Goal: Task Accomplishment & Management: Manage account settings

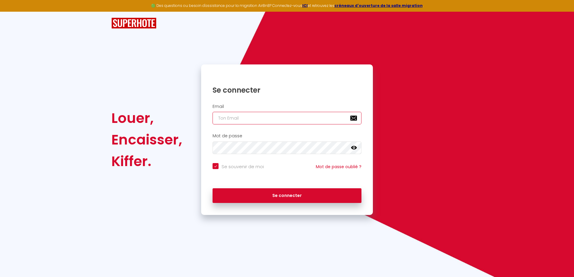
click at [241, 123] on input "email" at bounding box center [287, 118] width 149 height 13
click at [240, 122] on input "email" at bounding box center [287, 118] width 149 height 13
type input "[DOMAIN_NAME][EMAIL_ADDRESS][DOMAIN_NAME]"
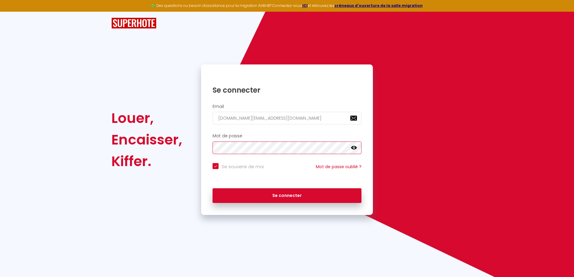
click at [213, 189] on button "Se connecter" at bounding box center [287, 196] width 149 height 15
checkbox input "true"
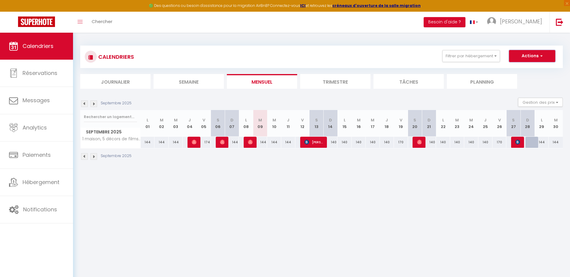
click at [533, 56] on button "Actions" at bounding box center [532, 56] width 46 height 12
click at [516, 79] on link "Exporter les réservations" at bounding box center [525, 78] width 52 height 9
type input "[DOMAIN_NAME][EMAIL_ADDRESS][DOMAIN_NAME]"
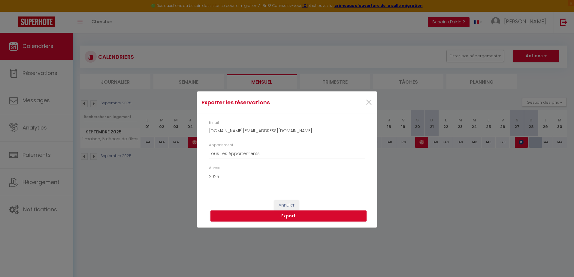
click at [236, 180] on select "2015 2016 2017 2018 2019 2020 2021 2022 2023 2024 2025 2026 2027 2028" at bounding box center [287, 176] width 156 height 11
click at [263, 215] on button "Export" at bounding box center [288, 216] width 156 height 11
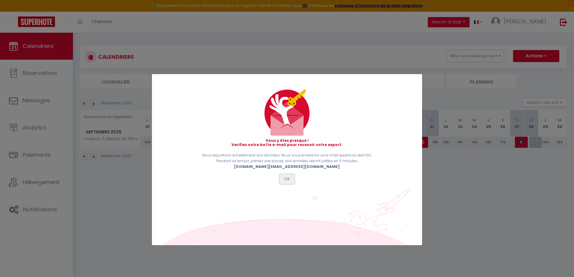
click at [285, 179] on button "OK" at bounding box center [287, 179] width 15 height 10
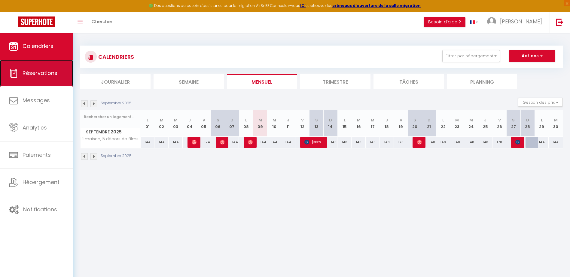
click at [28, 75] on span "Réservations" at bounding box center [40, 73] width 35 height 8
select select "not_cancelled"
select select
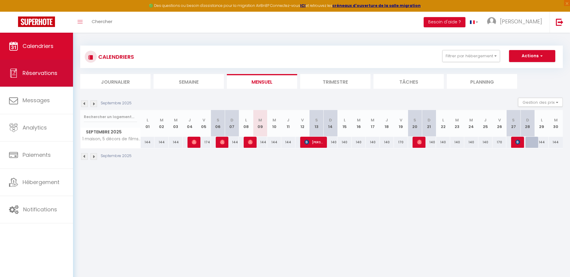
select select
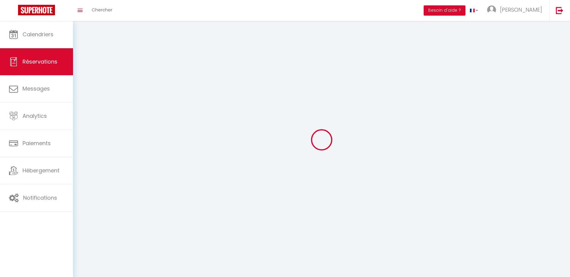
select select
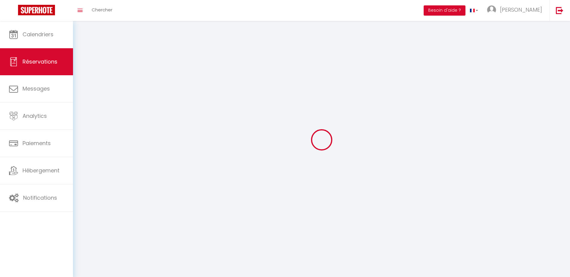
select select
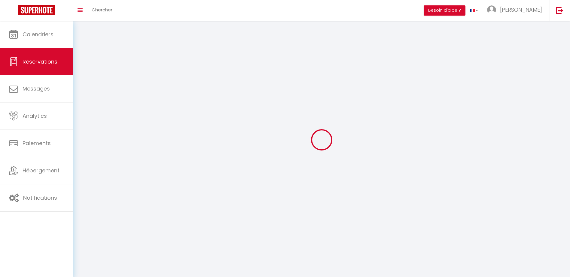
select select
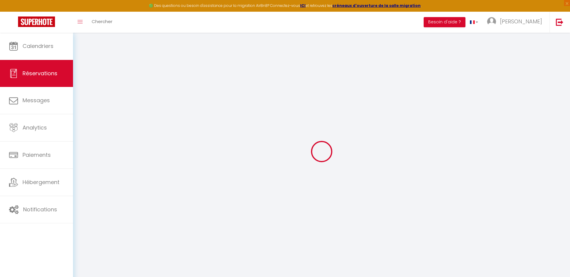
select select
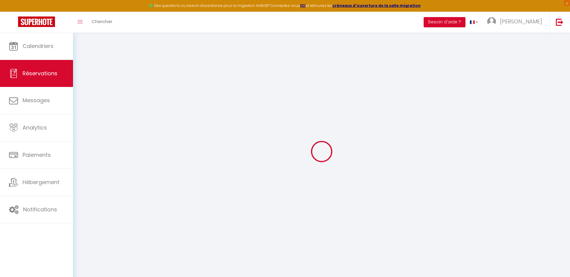
select select
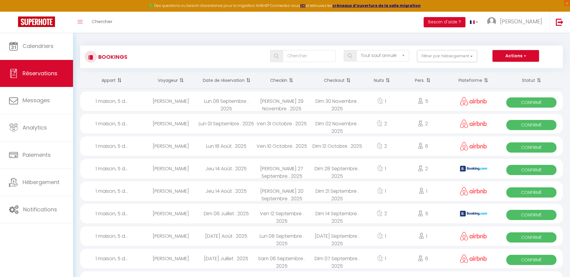
click at [173, 172] on div "[PERSON_NAME]" at bounding box center [171, 169] width 56 height 20
select select "OK"
select select "0"
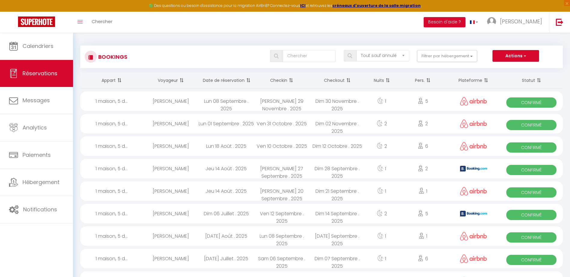
select select "1"
select select
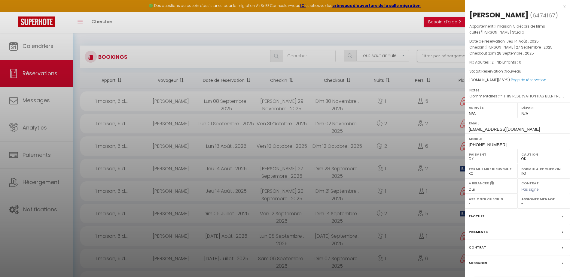
scroll to position [150, 0]
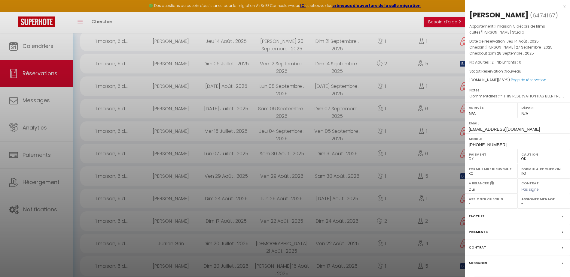
click at [560, 218] on div "Facture" at bounding box center [516, 217] width 105 height 16
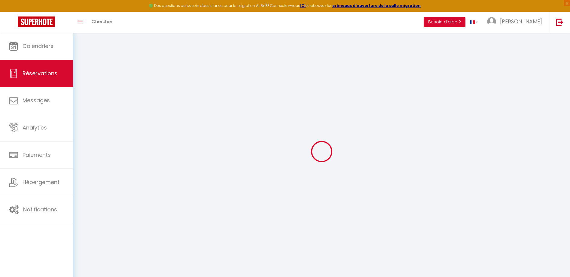
select select
checkbox input "false"
select select
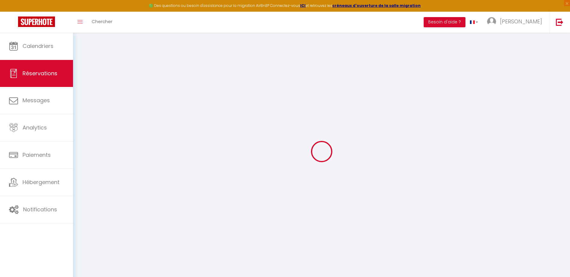
checkbox input "false"
type textarea "** THIS RESERVATION HAS BEEN PRE-PAID ** Reservation has a cancellation grace p…"
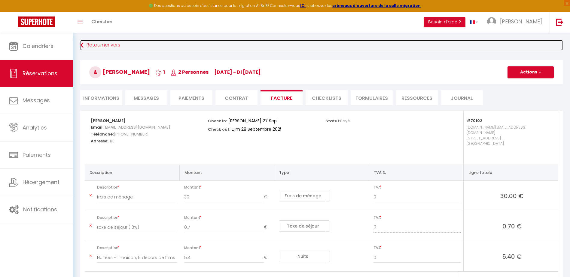
click at [102, 46] on link "Retourner vers" at bounding box center [321, 45] width 482 height 11
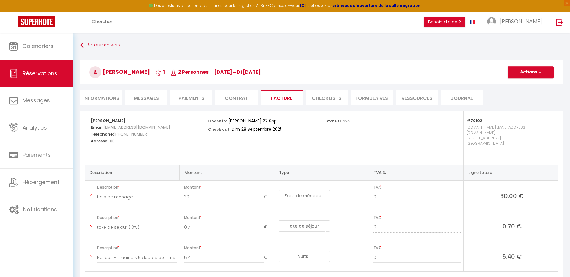
select select "not_cancelled"
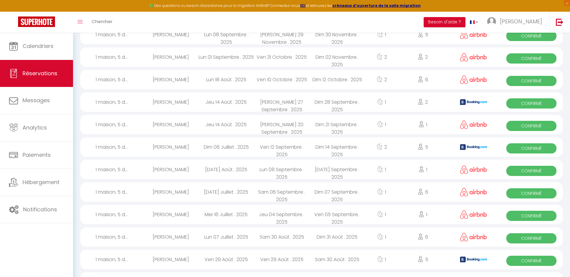
scroll to position [59, 0]
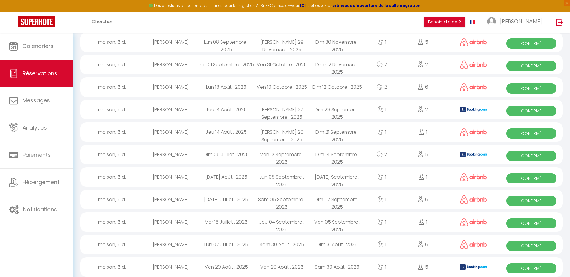
click at [188, 226] on div "[PERSON_NAME]" at bounding box center [171, 223] width 56 height 20
select select "OK"
select select "0"
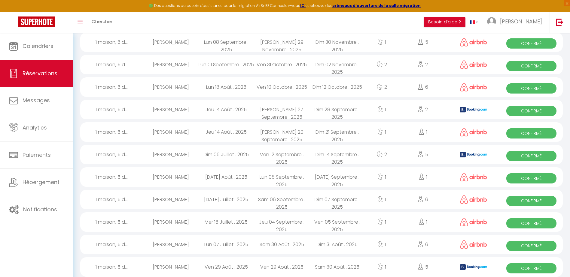
select select "1"
select select
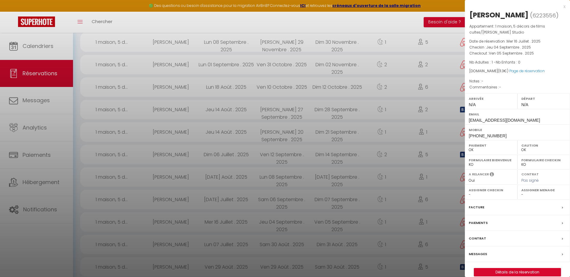
click at [552, 208] on div "Facture" at bounding box center [516, 208] width 105 height 16
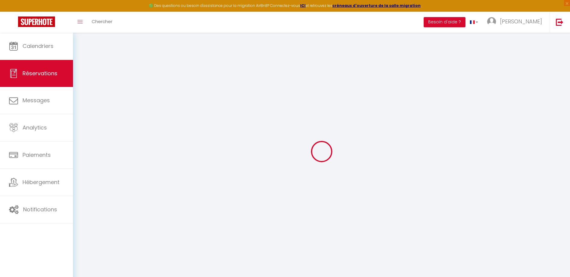
select select "taxes"
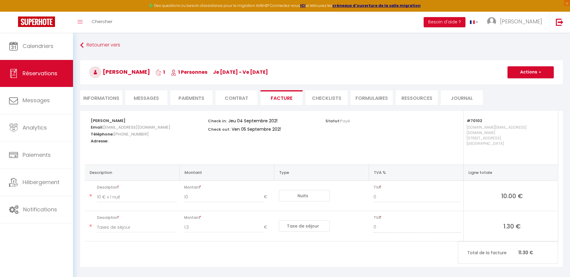
click at [97, 38] on div "Retourner vers [PERSON_NAME] 1 1 Personnes je [DATE] - ve [DATE] Actions Enregi…" at bounding box center [321, 158] width 497 height 250
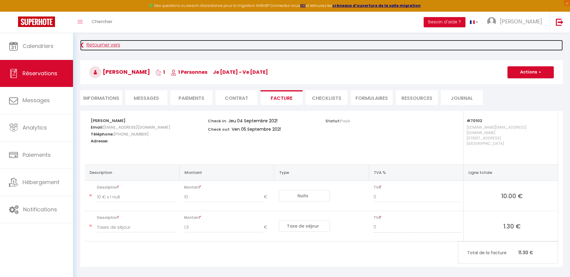
click at [95, 42] on link "Retourner vers" at bounding box center [321, 45] width 482 height 11
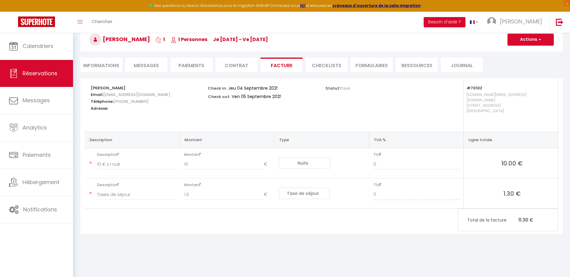
select select "not_cancelled"
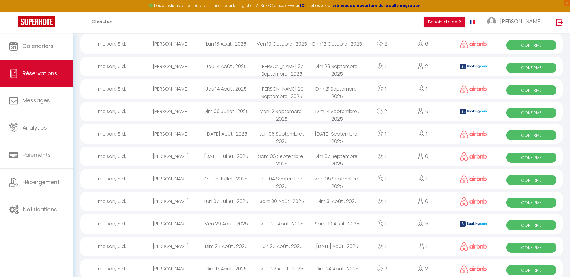
scroll to position [92, 0]
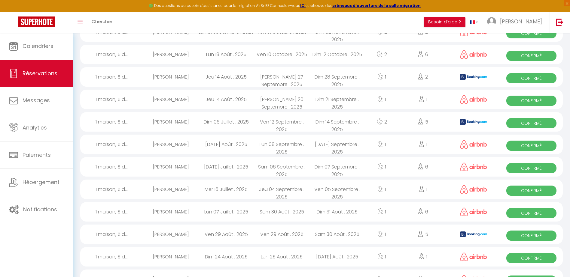
click at [394, 76] on div "1" at bounding box center [382, 77] width 34 height 20
select select "OK"
select select "0"
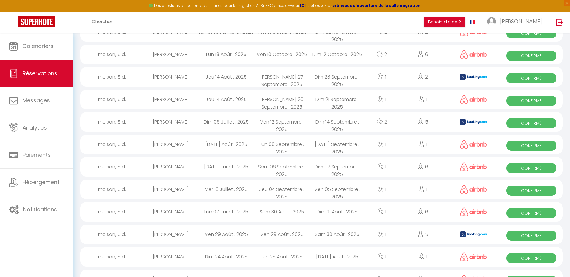
select select "1"
select select
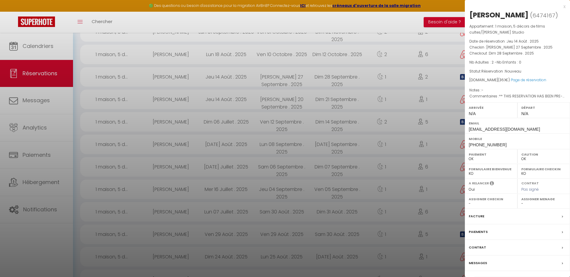
click at [478, 216] on label "Facture" at bounding box center [476, 216] width 16 height 6
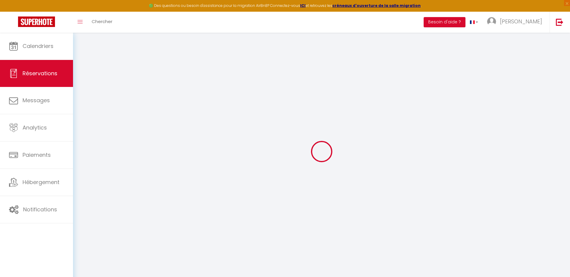
select select "cleaning"
select select "taxes"
select select
checkbox input "false"
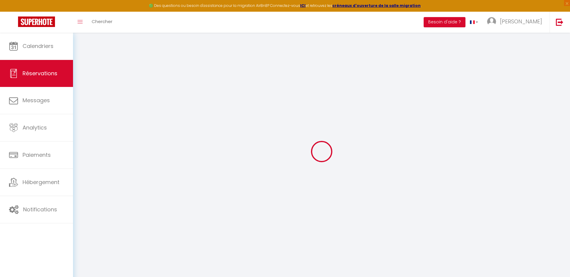
type textarea "** THIS RESERVATION HAS BEEN PRE-PAID ** Reservation has a cancellation grace p…"
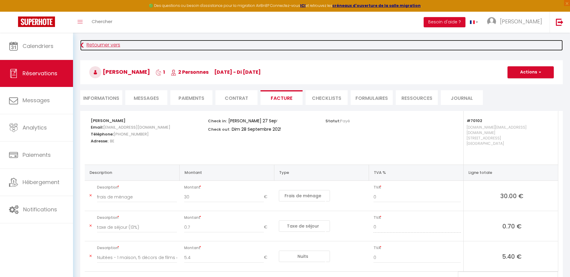
click at [92, 44] on link "Retourner vers" at bounding box center [321, 45] width 482 height 11
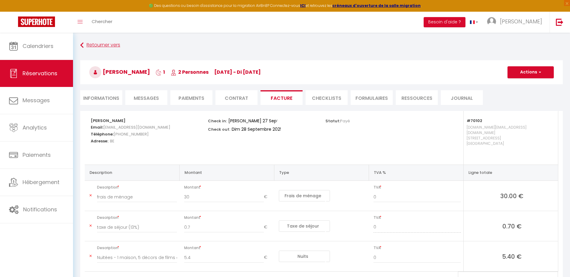
select select "not_cancelled"
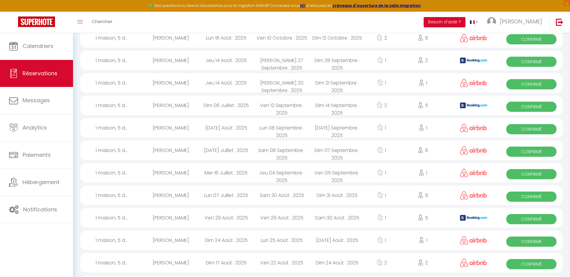
scroll to position [65, 0]
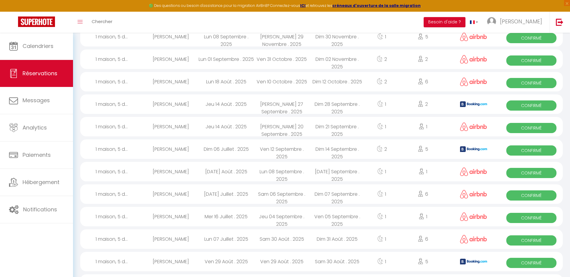
click at [263, 103] on div "[PERSON_NAME] 27 Septembre . 2025" at bounding box center [282, 105] width 56 height 20
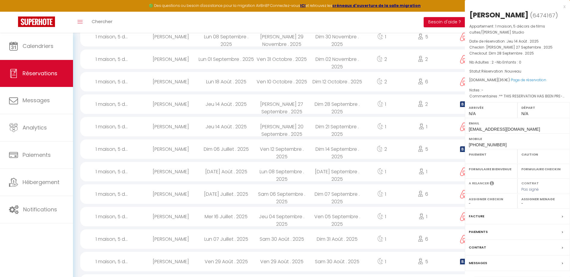
select select "OK"
select select "0"
select select "1"
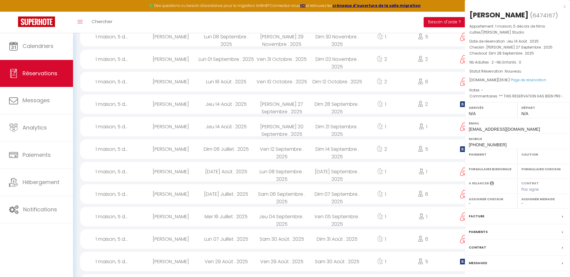
select select
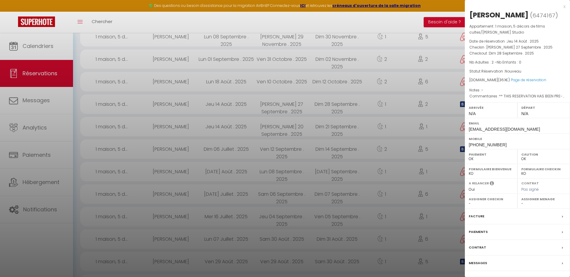
click at [561, 232] on div "Paiements" at bounding box center [516, 233] width 105 height 16
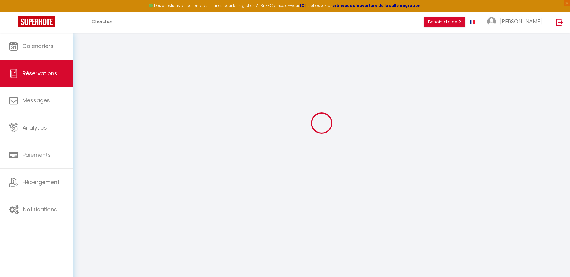
scroll to position [30, 0]
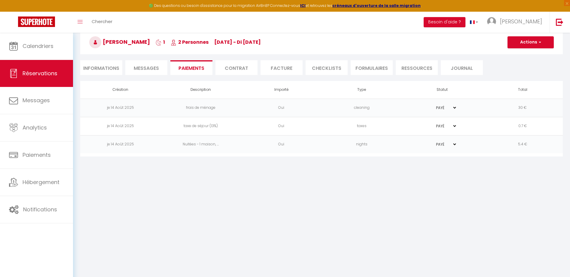
click at [236, 71] on li "Contrat" at bounding box center [236, 67] width 42 height 15
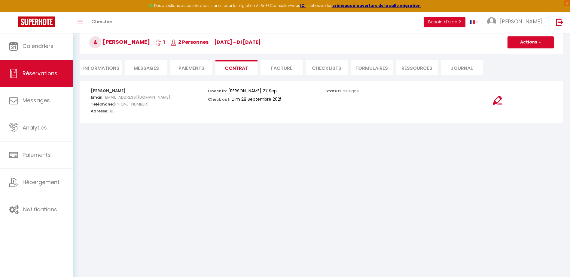
click at [289, 67] on li "Facture" at bounding box center [281, 67] width 42 height 15
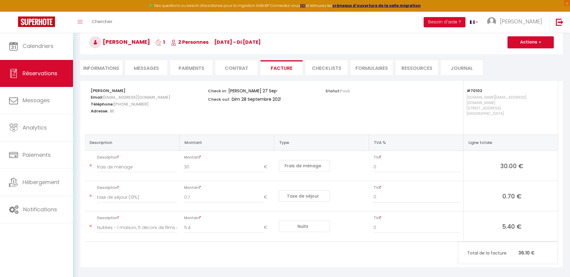
click at [320, 67] on li "CHECKLISTS" at bounding box center [326, 67] width 42 height 15
select select
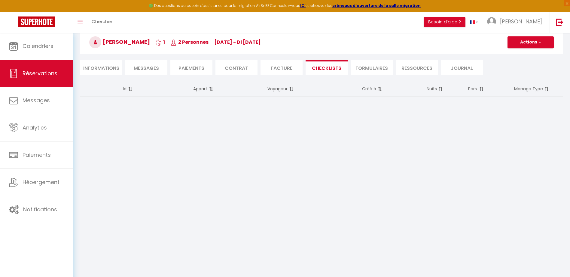
click at [366, 68] on li "FORMULAIRES" at bounding box center [371, 67] width 42 height 15
select select
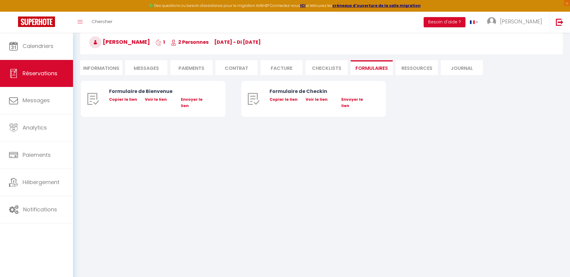
click at [413, 69] on li "Ressources" at bounding box center [416, 67] width 42 height 15
select select
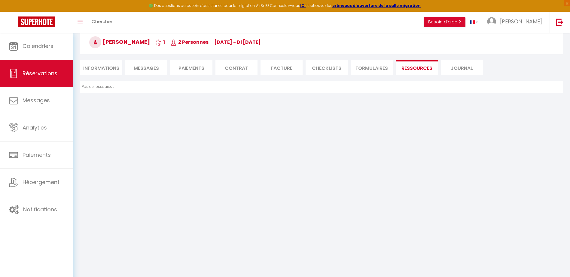
click at [464, 66] on li "Journal" at bounding box center [461, 67] width 42 height 15
select select
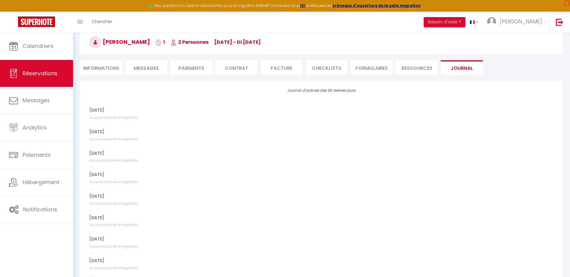
select select
click at [135, 68] on span "Messages" at bounding box center [146, 68] width 25 height 7
select select
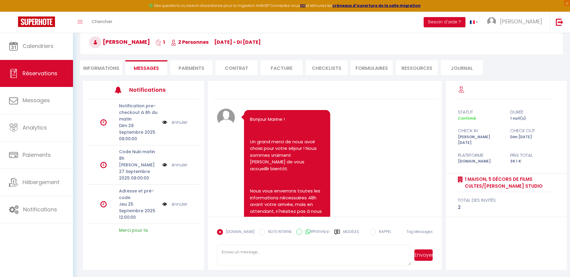
click at [104, 71] on li "Informations" at bounding box center [101, 67] width 42 height 15
select select
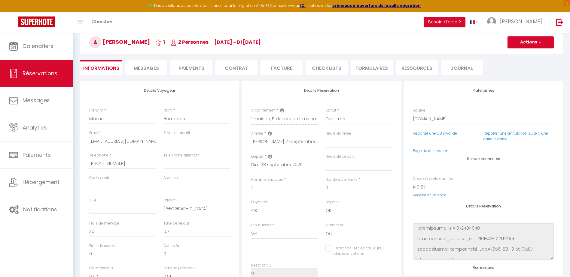
select select
checkbox input "false"
select select
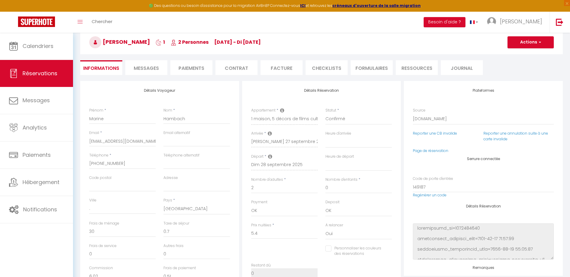
checkbox input "false"
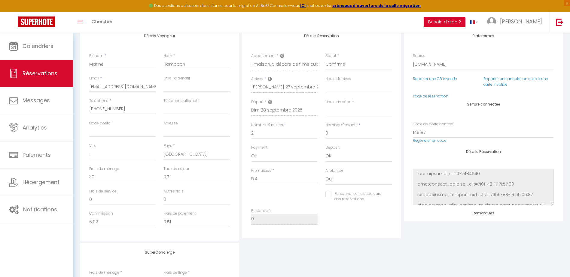
scroll to position [120, 0]
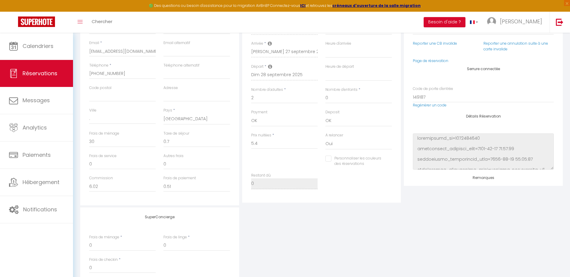
select select
checkbox input "false"
select select
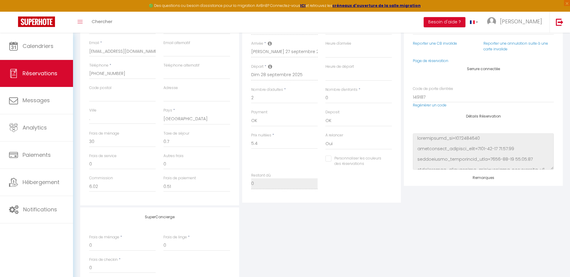
checkbox input "false"
select select
checkbox input "false"
select select
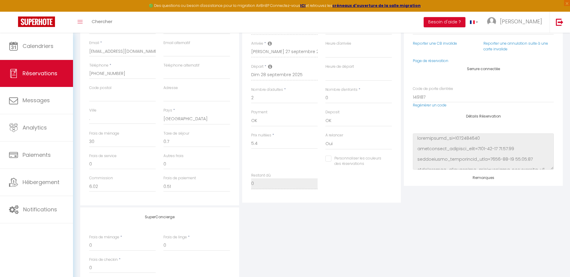
select select
checkbox input "false"
select select
checkbox input "false"
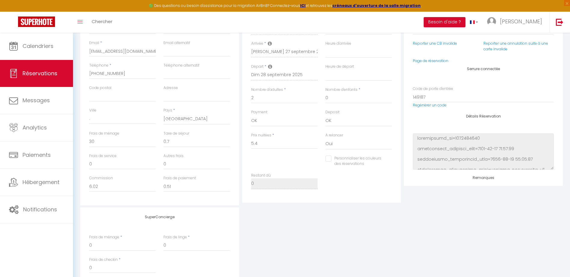
select select
checkbox input "false"
select select
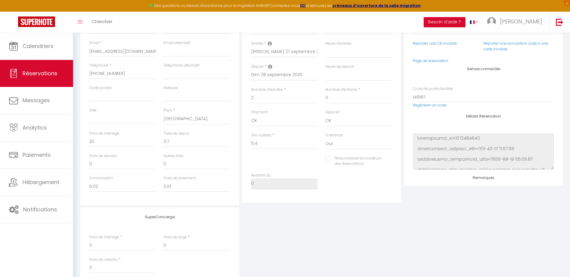
checkbox input "false"
select select
checkbox input "false"
select select
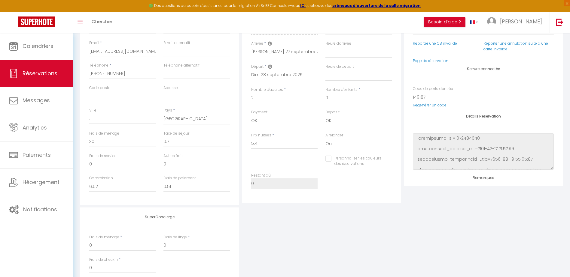
select select
checkbox input "false"
select select
checkbox input "false"
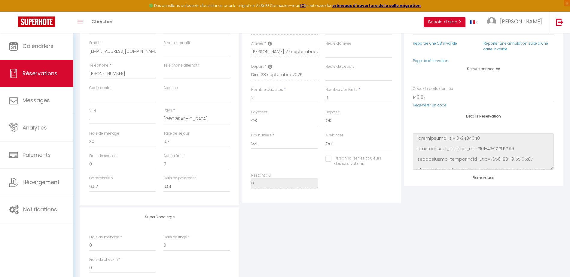
select select
checkbox input "false"
select select
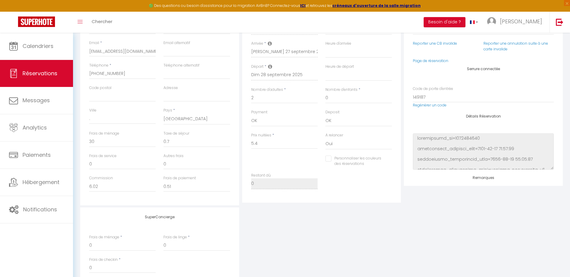
checkbox input "false"
select select
checkbox input "false"
select select
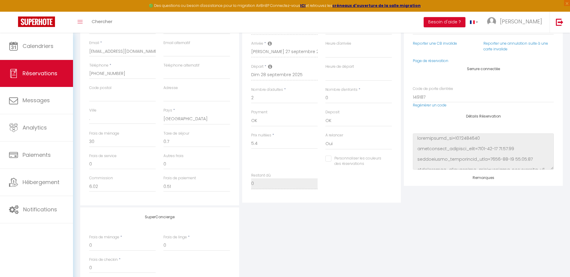
select select
checkbox input "false"
select select
checkbox input "false"
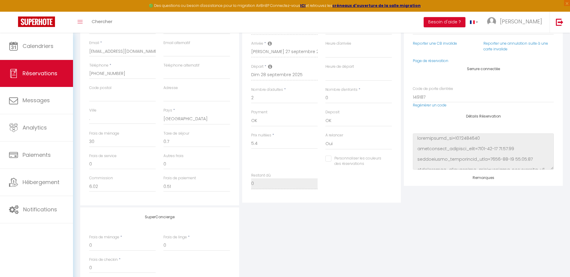
select select
checkbox input "false"
select select
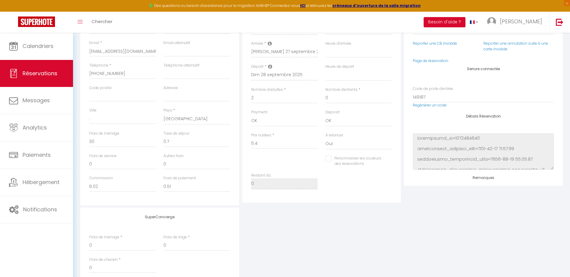
checkbox input "false"
select select
checkbox input "false"
select select
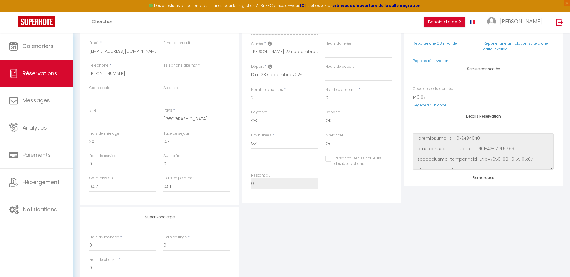
select select
checkbox input "false"
select select
checkbox input "false"
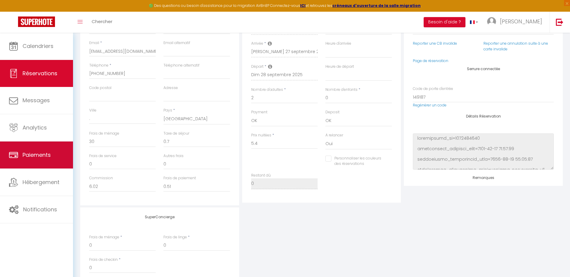
select select
checkbox input "false"
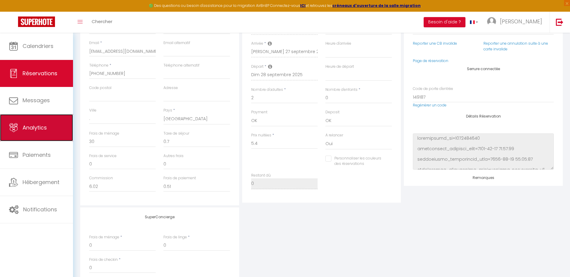
click at [53, 132] on link "Analytics" at bounding box center [36, 127] width 73 height 27
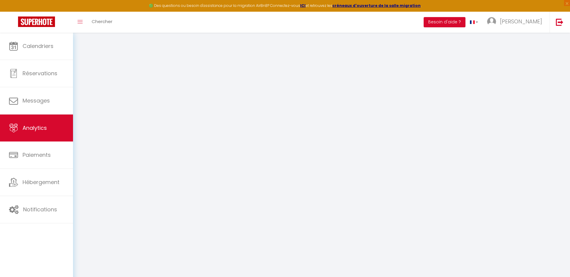
select select "2025"
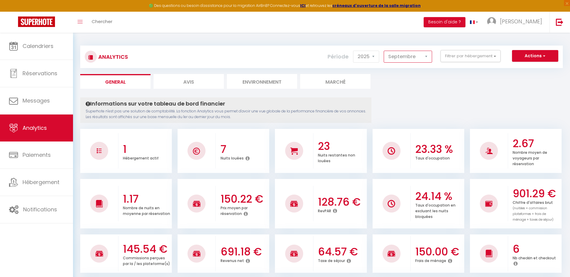
click at [418, 56] on select "[PERSON_NAME] Mars [PERSON_NAME] Juin Juillet Août Septembre Octobre Novembre D…" at bounding box center [407, 57] width 48 height 12
select select "8"
click at [384, 51] on select "[PERSON_NAME] Mars [PERSON_NAME] Juin Juillet Août Septembre Octobre Novembre D…" at bounding box center [407, 57] width 48 height 12
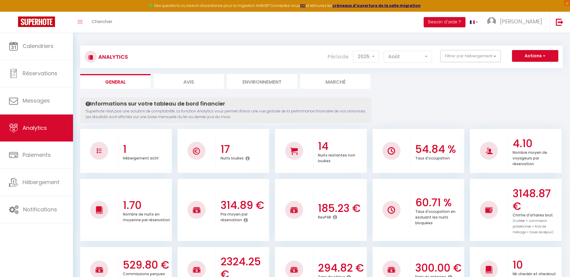
click at [533, 199] on h3 "3148.87 €" at bounding box center [535, 200] width 47 height 25
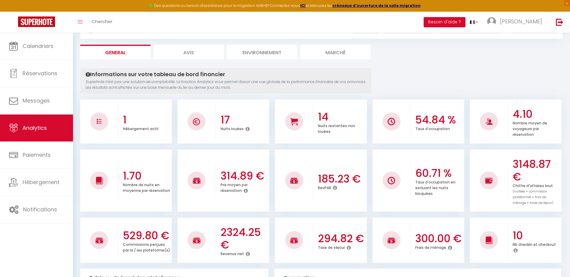
scroll to position [30, 0]
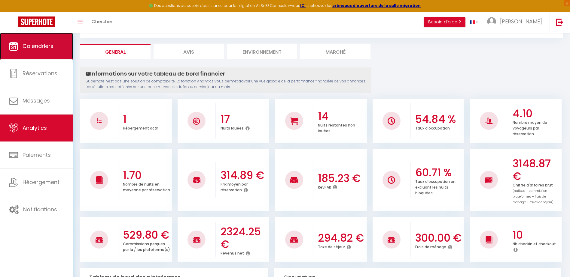
click at [54, 44] on link "Calendriers" at bounding box center [36, 46] width 73 height 27
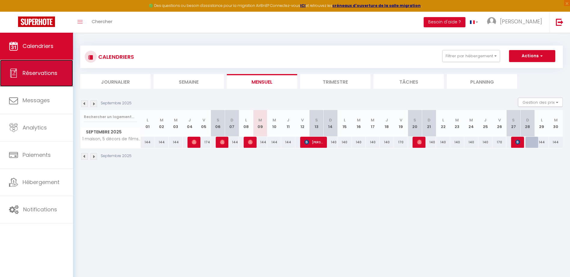
click at [44, 73] on span "Réservations" at bounding box center [40, 73] width 35 height 8
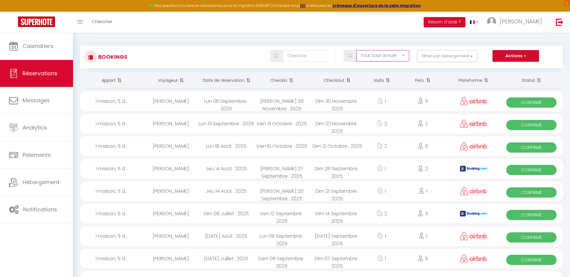
click at [378, 59] on select "Tous les statuts Annulé Confirmé Non Confirmé Tout sauf annulé No Show Request" at bounding box center [382, 55] width 53 height 11
select select "confirmed"
click at [356, 50] on select "Tous les statuts Annulé Confirmé Non Confirmé Tout sauf annulé No Show Request" at bounding box center [382, 55] width 53 height 11
checkbox input "false"
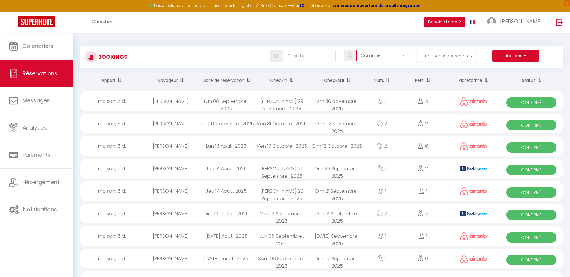
checkbox input "false"
click at [440, 60] on button "Filtrer par hébergement" at bounding box center [447, 56] width 60 height 12
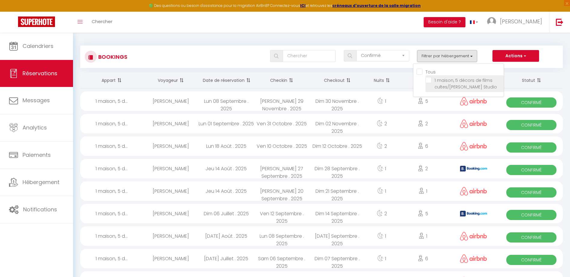
click at [440, 80] on input "1 maison, 5 décors de films cultes/[PERSON_NAME] Studio" at bounding box center [464, 80] width 78 height 6
checkbox input "true"
click at [191, 52] on div "Tous les statuts Annulé Confirmé Non Confirmé Tout sauf annulé No Show Request …" at bounding box center [341, 56] width 441 height 12
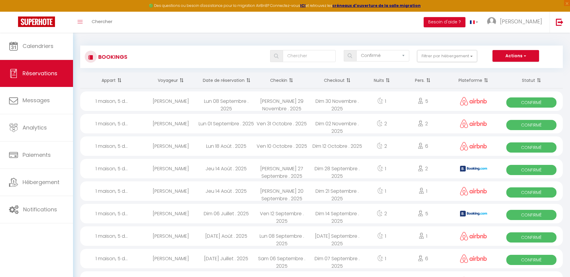
click at [284, 80] on th "Checkin" at bounding box center [282, 81] width 56 height 16
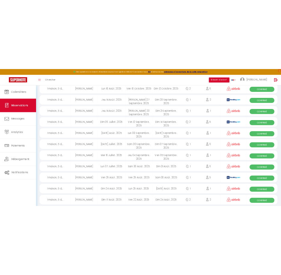
scroll to position [150, 0]
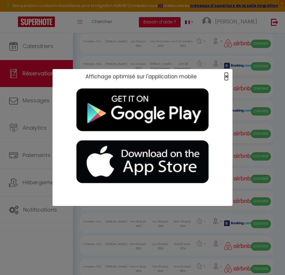
click at [226, 77] on span "×" at bounding box center [226, 77] width 3 height 8
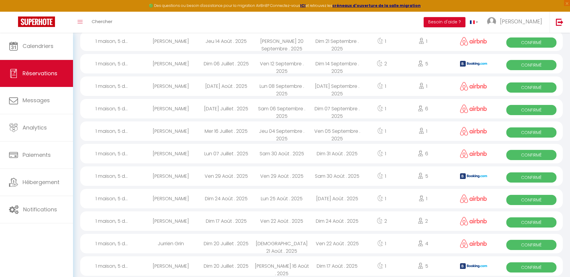
scroll to position [0, 0]
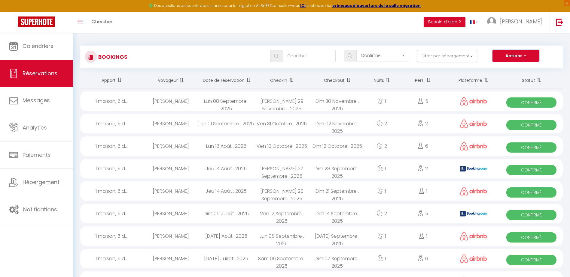
click at [524, 54] on span "button" at bounding box center [524, 56] width 4 height 6
click at [502, 76] on link "Exporter les réservations" at bounding box center [506, 77] width 64 height 8
type input "[DOMAIN_NAME][EMAIL_ADDRESS][DOMAIN_NAME]"
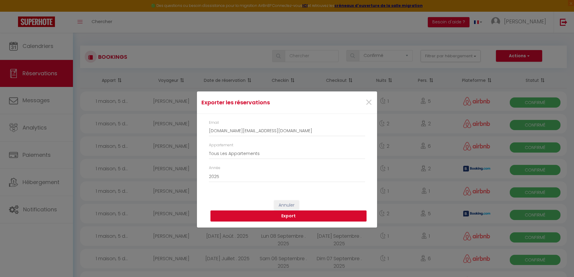
click at [250, 218] on button "Export" at bounding box center [288, 216] width 156 height 11
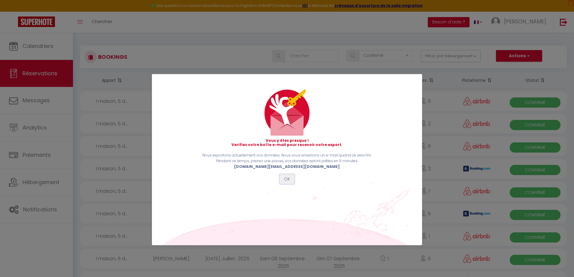
click at [286, 180] on button "OK" at bounding box center [287, 179] width 15 height 10
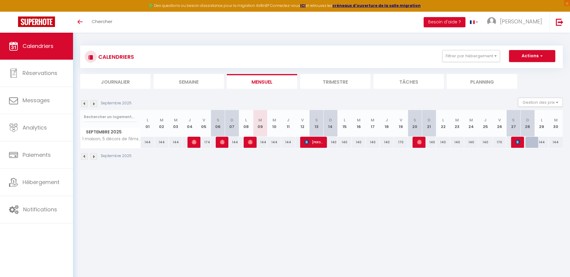
click at [85, 106] on img at bounding box center [84, 104] width 7 height 7
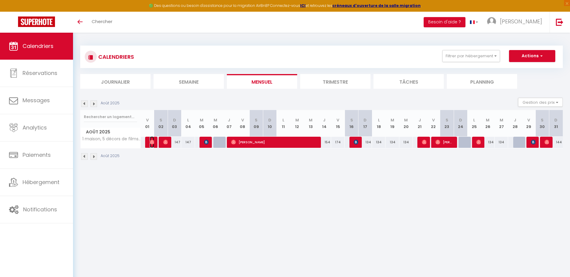
click at [152, 143] on img at bounding box center [152, 142] width 5 height 5
select select "OK"
select select "0"
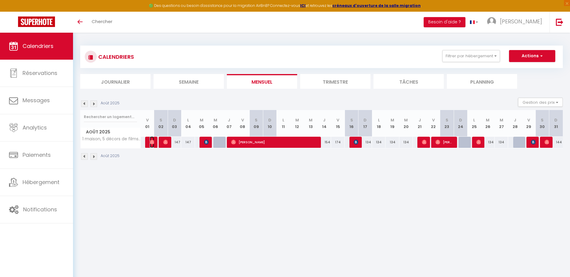
select select "1"
select select
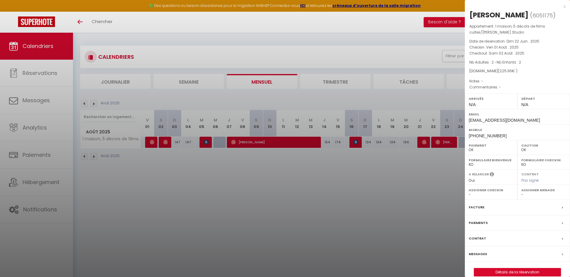
click at [165, 142] on div at bounding box center [285, 138] width 570 height 277
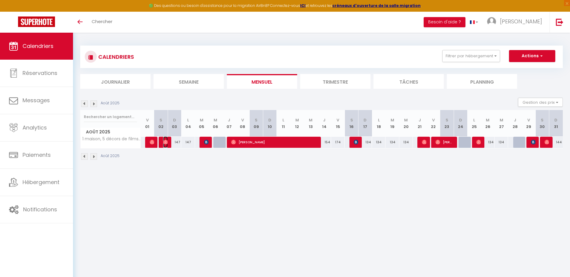
click at [165, 142] on img at bounding box center [165, 142] width 5 height 5
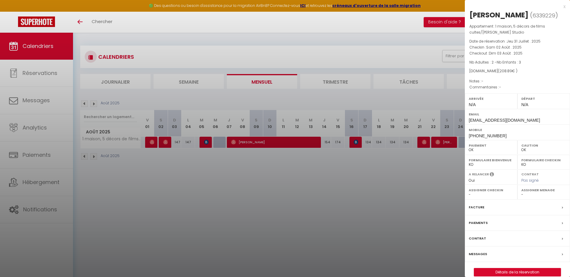
click at [206, 144] on div at bounding box center [285, 138] width 570 height 277
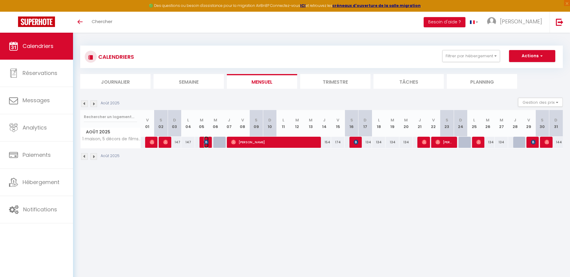
click at [206, 144] on img at bounding box center [206, 142] width 5 height 5
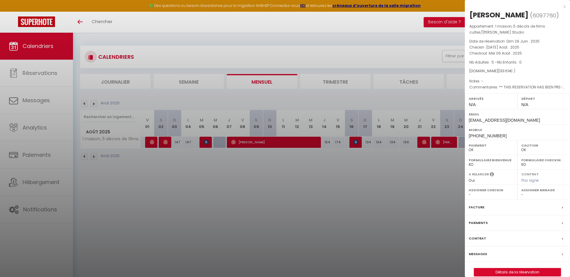
click at [240, 142] on div at bounding box center [285, 138] width 570 height 277
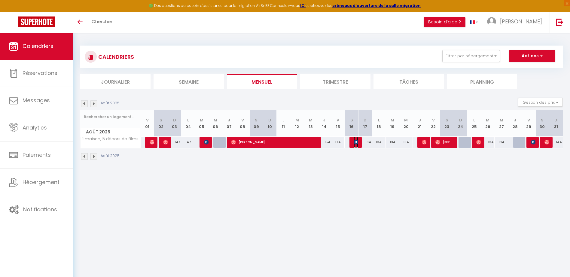
click at [357, 144] on img at bounding box center [355, 142] width 5 height 5
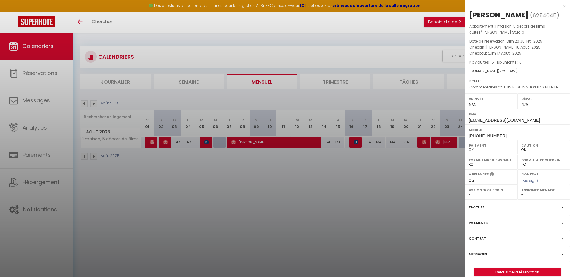
click at [372, 169] on div at bounding box center [285, 138] width 570 height 277
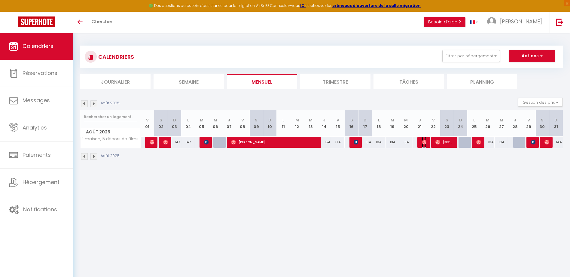
click at [423, 141] on img at bounding box center [424, 142] width 5 height 5
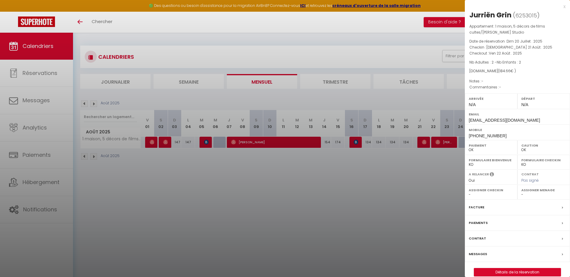
click at [310, 186] on div at bounding box center [285, 138] width 570 height 277
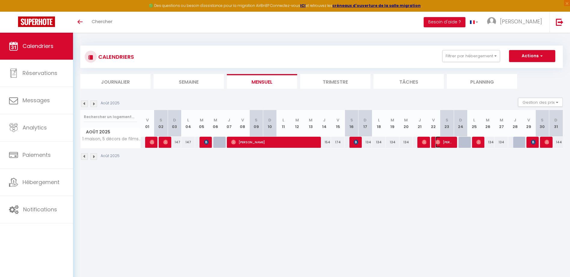
click at [445, 142] on span "[PERSON_NAME]" at bounding box center [444, 142] width 18 height 11
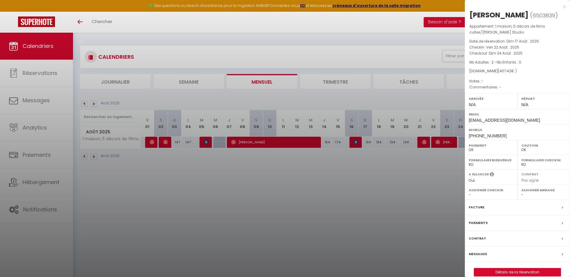
click at [435, 166] on div at bounding box center [285, 138] width 570 height 277
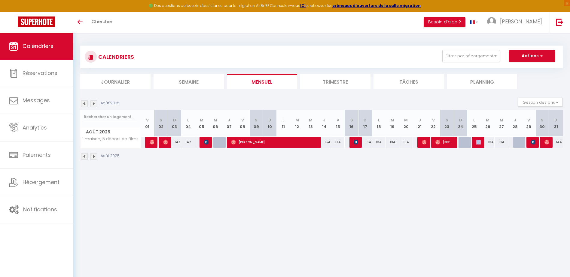
click at [480, 143] on tr "1 maison, 5 décors de films cultes/Minerva Studio 174 Heleen Van Wijk 174 Diana…" at bounding box center [321, 143] width 482 height 12
click at [479, 141] on img at bounding box center [478, 142] width 5 height 5
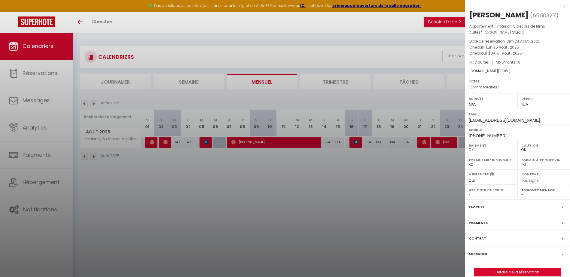
click at [320, 196] on div at bounding box center [285, 138] width 570 height 277
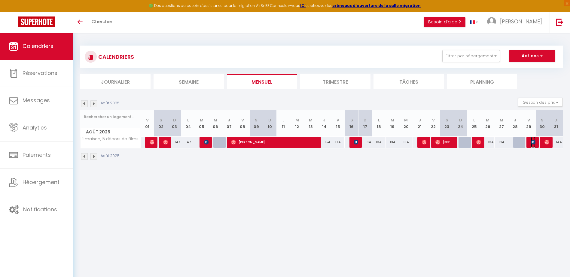
click at [531, 143] on img at bounding box center [533, 142] width 5 height 5
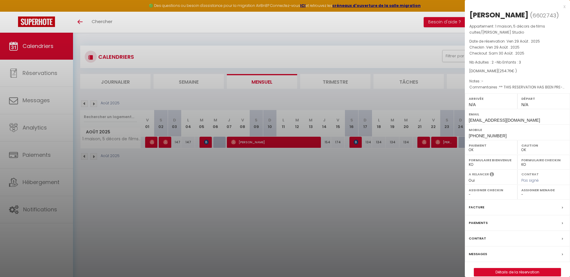
click at [404, 186] on div at bounding box center [285, 138] width 570 height 277
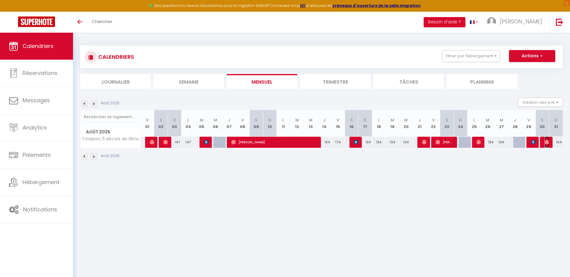
click at [547, 143] on img at bounding box center [546, 142] width 5 height 5
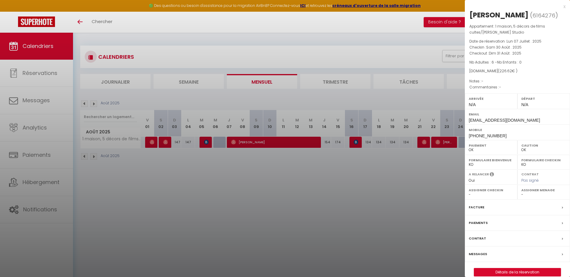
click at [383, 194] on div at bounding box center [285, 138] width 570 height 277
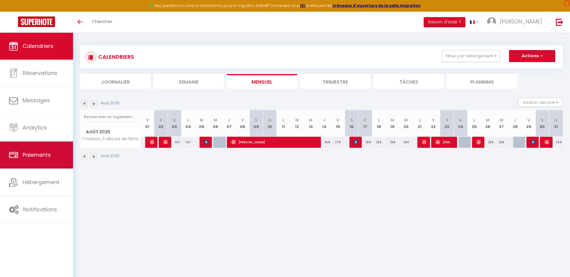
click at [25, 147] on link "Paiements" at bounding box center [36, 155] width 73 height 27
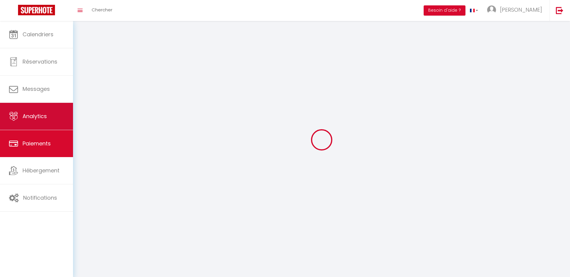
select select "2"
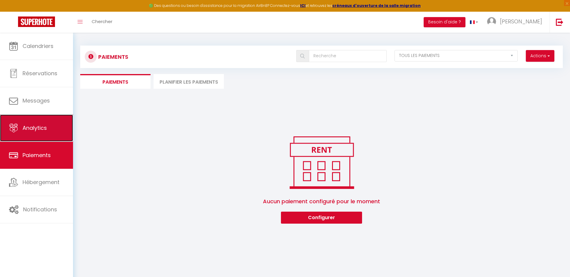
click at [31, 120] on link "Analytics" at bounding box center [36, 128] width 73 height 27
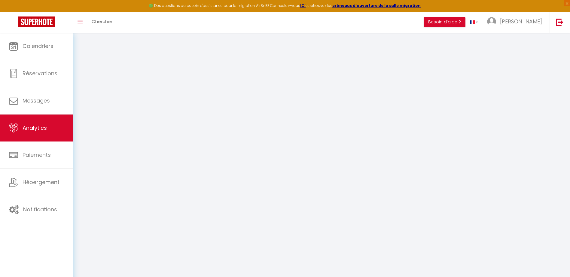
select select "2025"
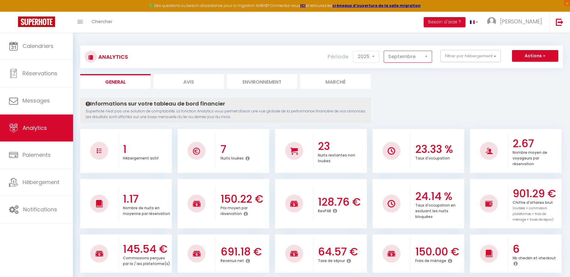
click at [410, 58] on select "[PERSON_NAME] Mars [PERSON_NAME] Juin Juillet Août Septembre Octobre Novembre D…" at bounding box center [407, 57] width 48 height 12
select select "8"
click at [384, 51] on select "[PERSON_NAME] Mars [PERSON_NAME] Juin Juillet Août Septembre Octobre Novembre D…" at bounding box center [407, 57] width 48 height 12
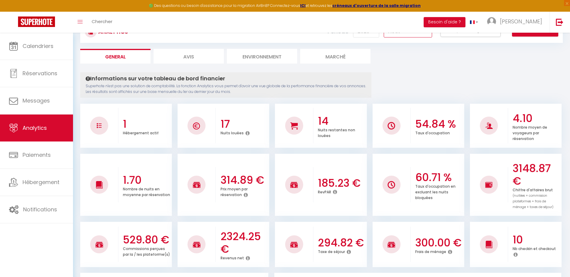
scroll to position [60, 0]
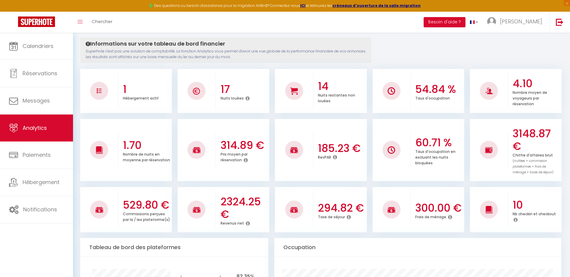
click at [334, 157] on icon at bounding box center [335, 157] width 4 height 5
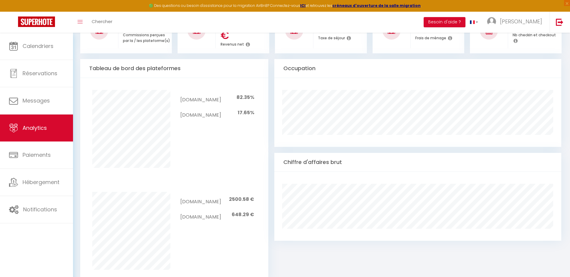
scroll to position [240, 0]
